Goal: Information Seeking & Learning: Compare options

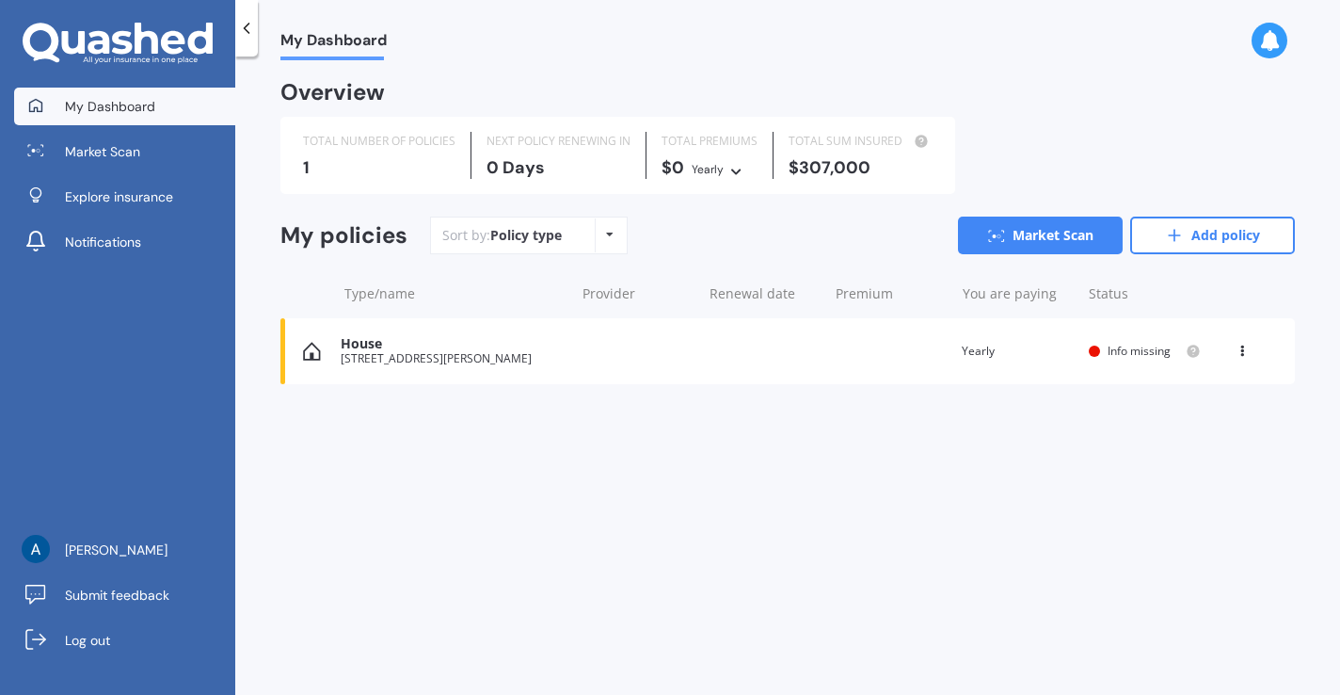
click at [503, 348] on div "House" at bounding box center [453, 344] width 224 height 16
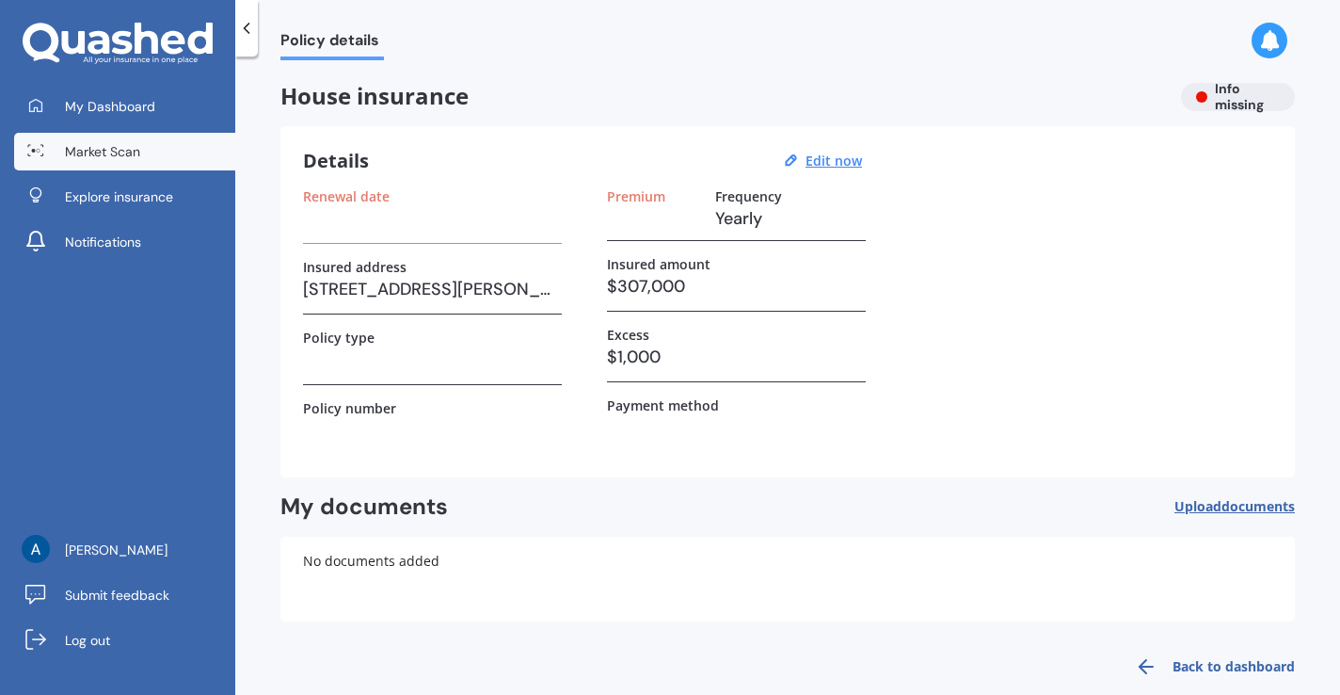
click at [172, 159] on link "Market Scan" at bounding box center [124, 152] width 221 height 38
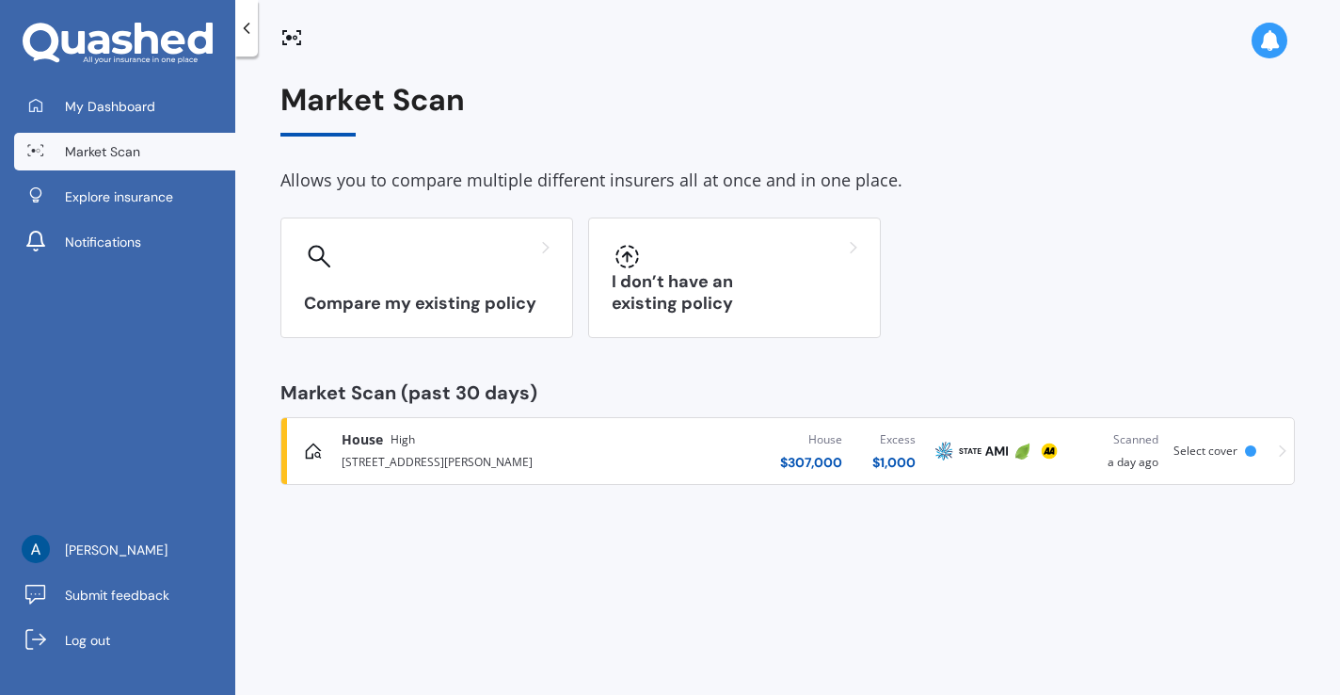
click at [525, 445] on div "House High" at bounding box center [480, 439] width 276 height 19
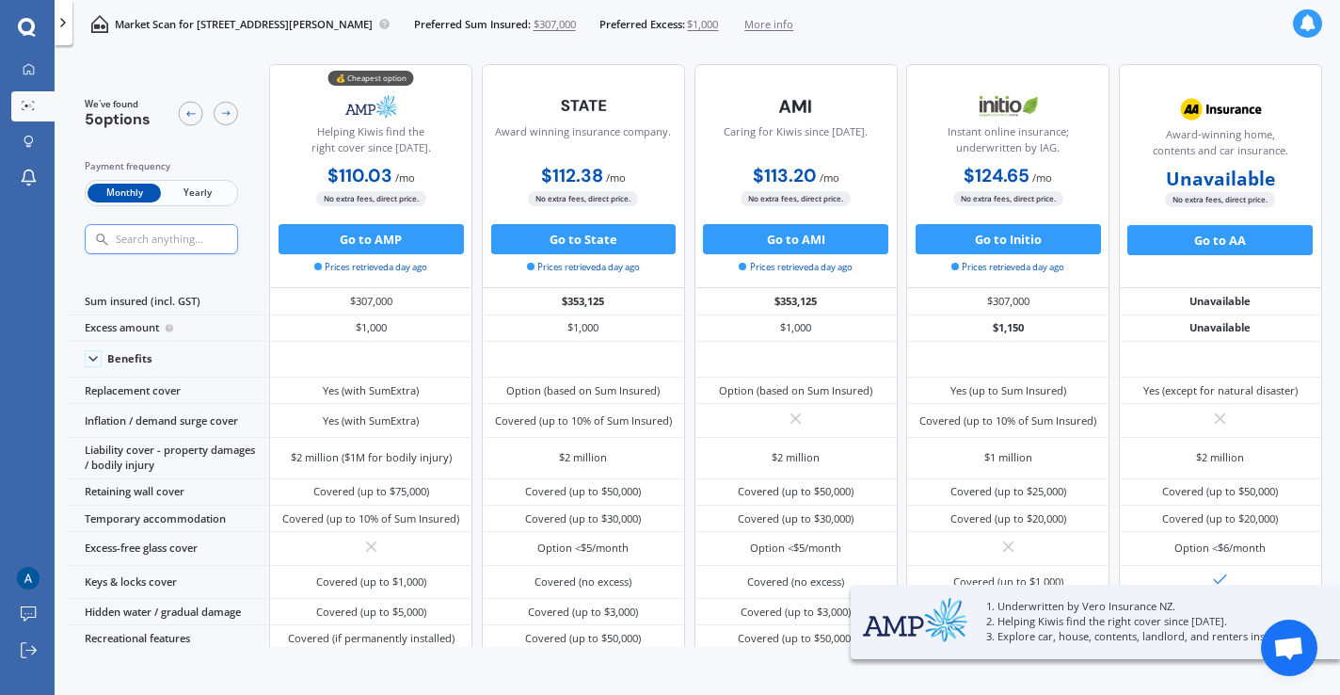
click at [215, 184] on span "Yearly" at bounding box center [197, 194] width 73 height 20
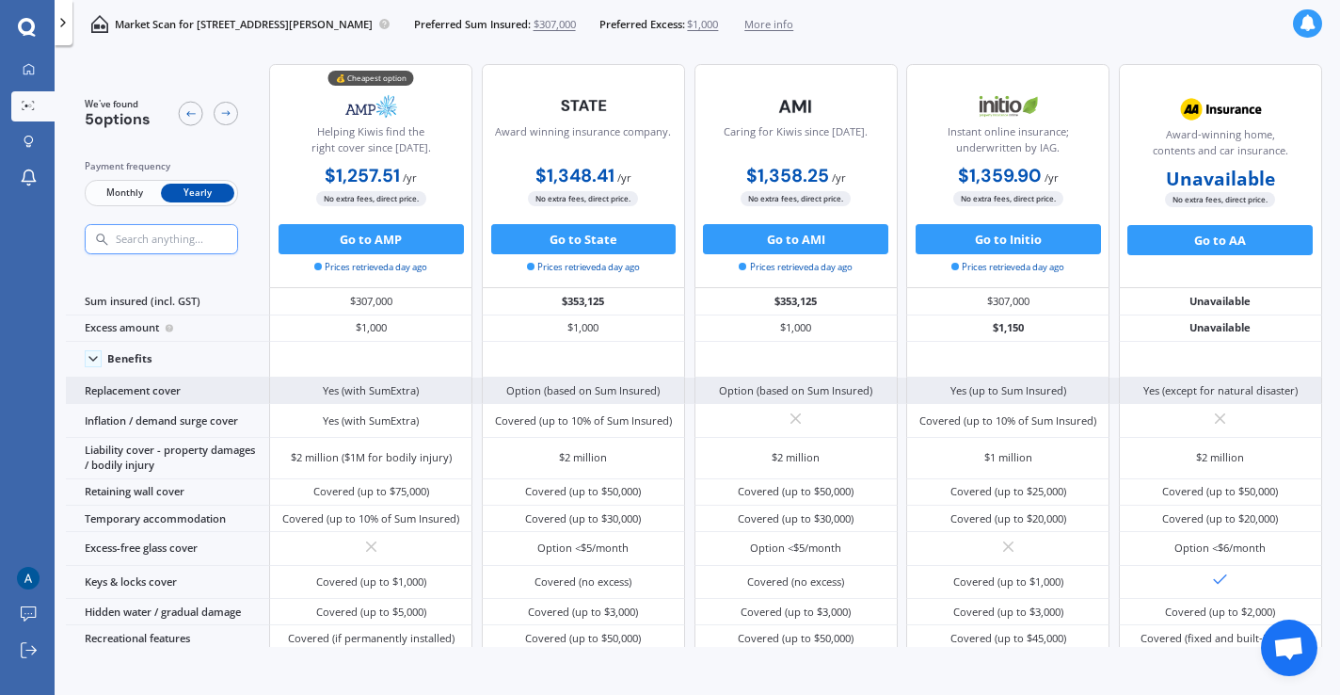
click at [819, 390] on div "Option (based on Sum Insured)" at bounding box center [795, 390] width 153 height 15
click at [721, 392] on div "Option (based on Sum Insured)" at bounding box center [795, 390] width 153 height 15
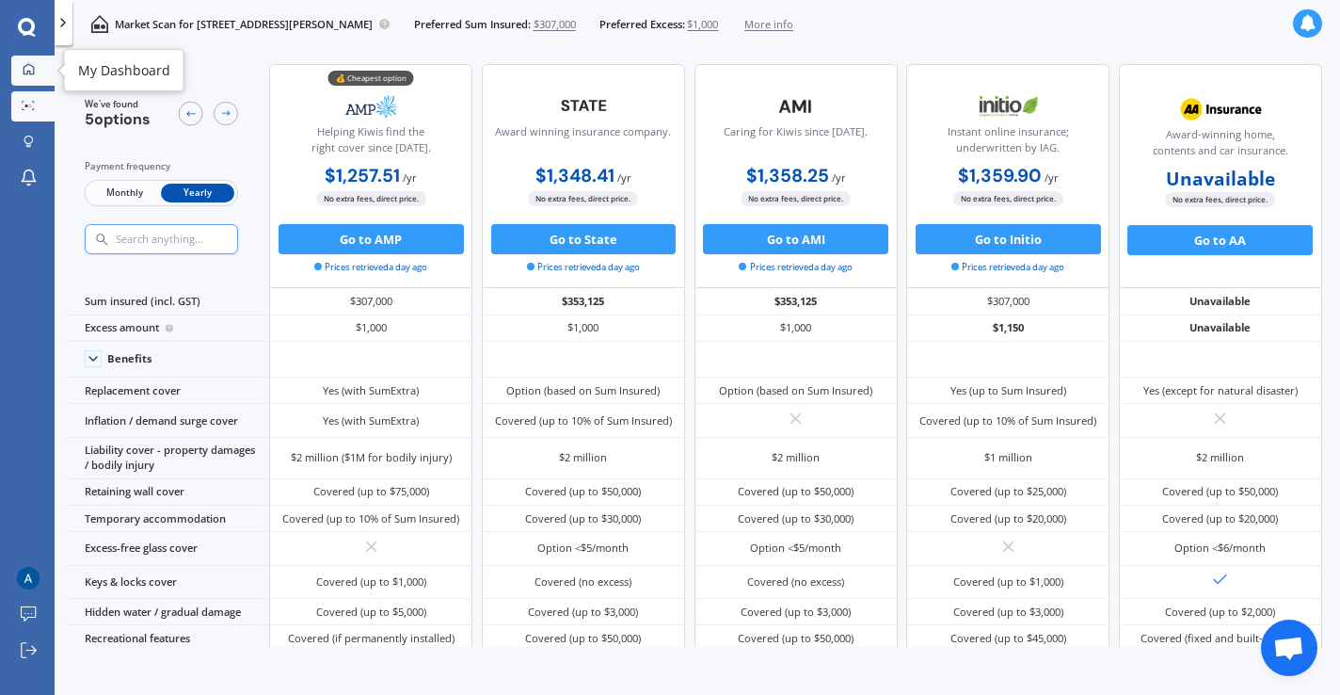
click at [29, 67] on icon at bounding box center [29, 69] width 12 height 12
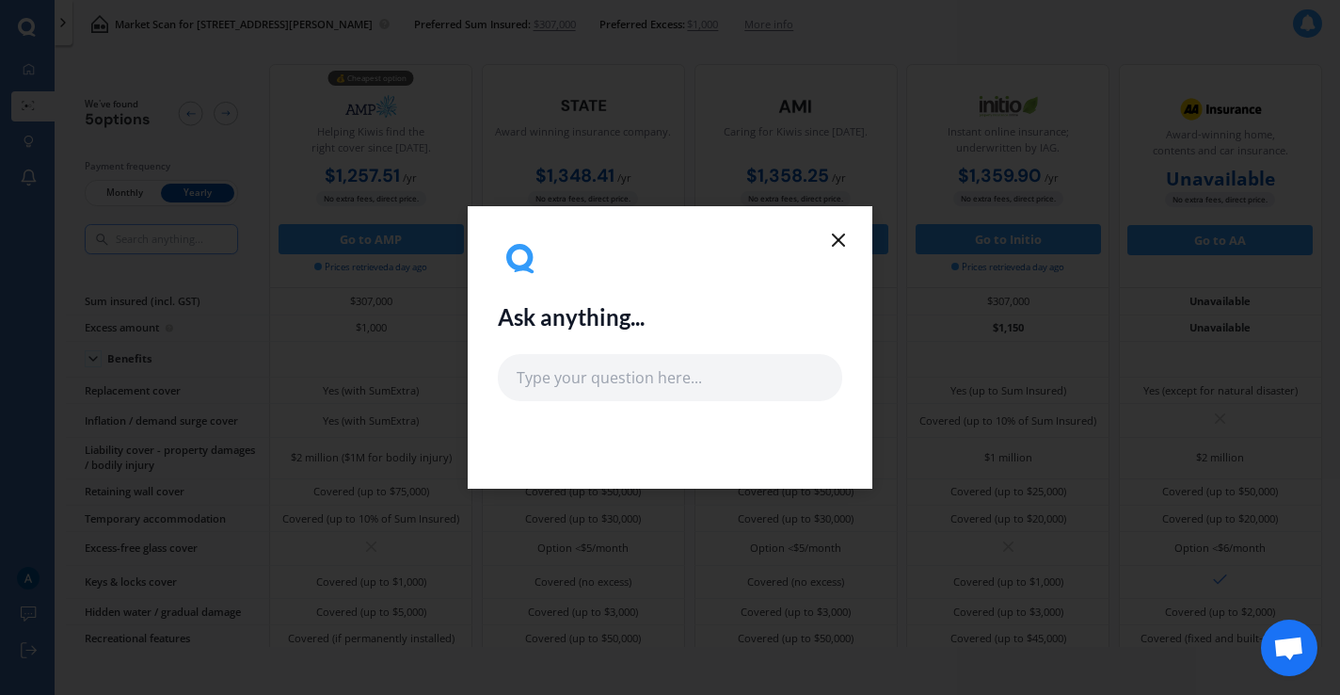
click at [829, 241] on icon at bounding box center [838, 240] width 23 height 23
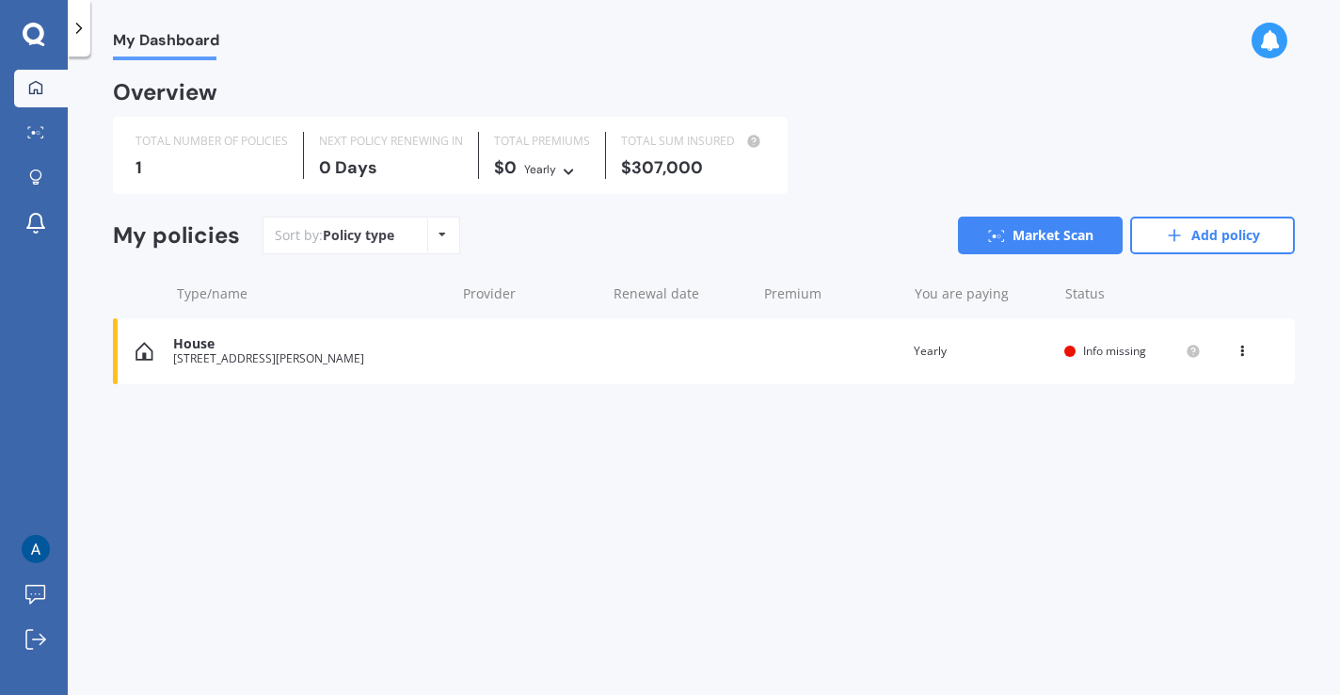
click at [1263, 45] on icon at bounding box center [1269, 40] width 21 height 21
click at [33, 647] on icon at bounding box center [35, 639] width 21 height 21
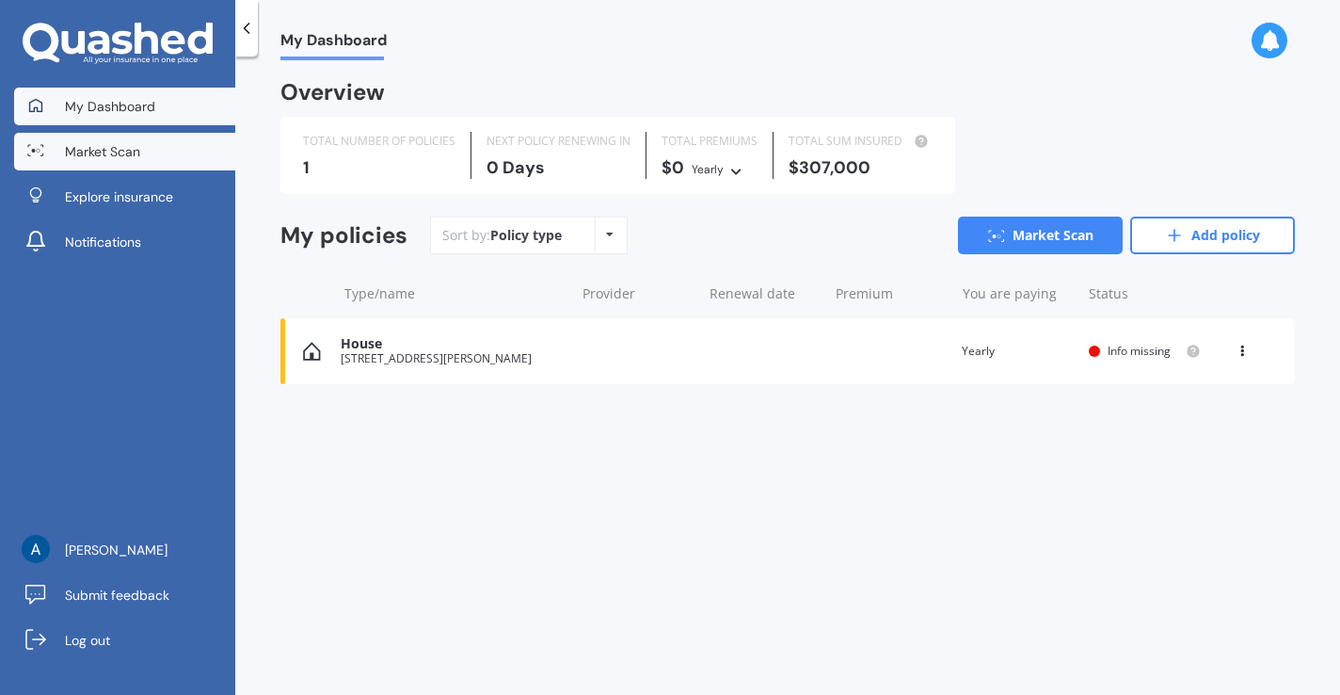
click at [136, 159] on span "Market Scan" at bounding box center [102, 151] width 75 height 19
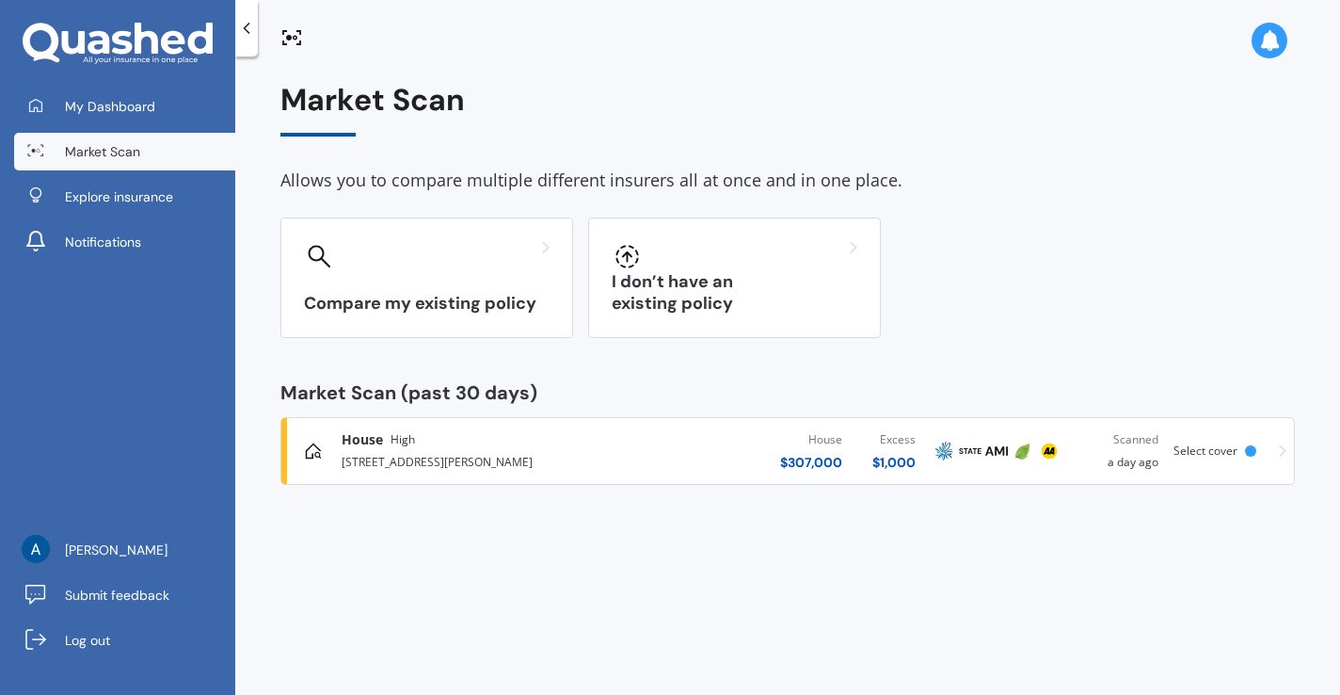
click at [519, 464] on div "9 McKenzie Road, Māngere Bridge, Auckland 2022" at bounding box center [480, 460] width 276 height 23
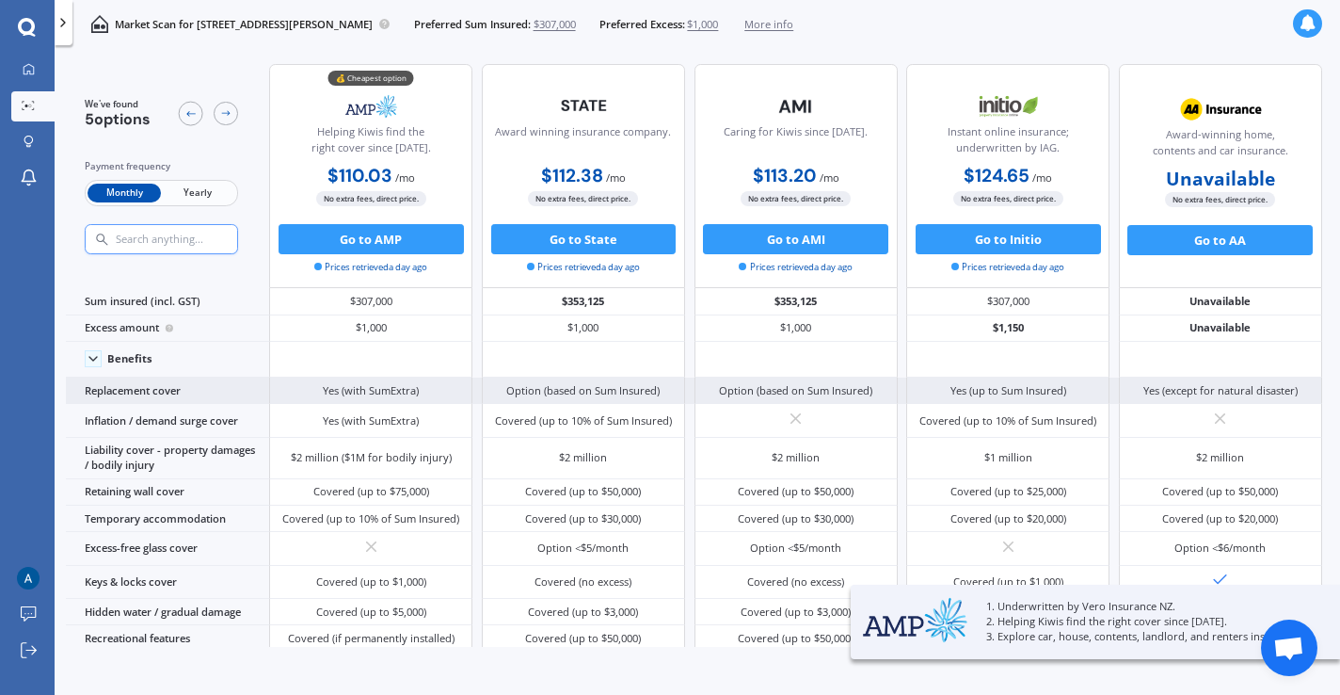
click at [314, 387] on div "Yes (with SumExtra)" at bounding box center [370, 390] width 203 height 26
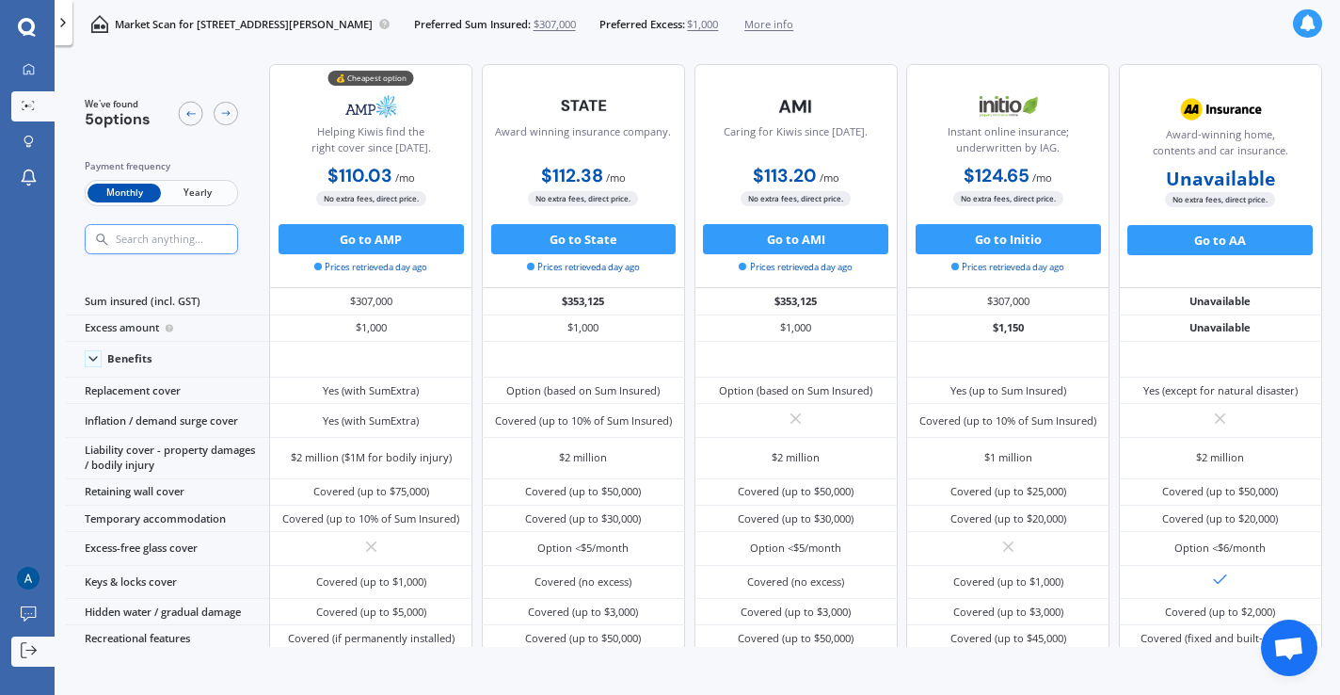
click at [31, 657] on icon at bounding box center [29, 650] width 17 height 17
